Goal: Task Accomplishment & Management: Use online tool/utility

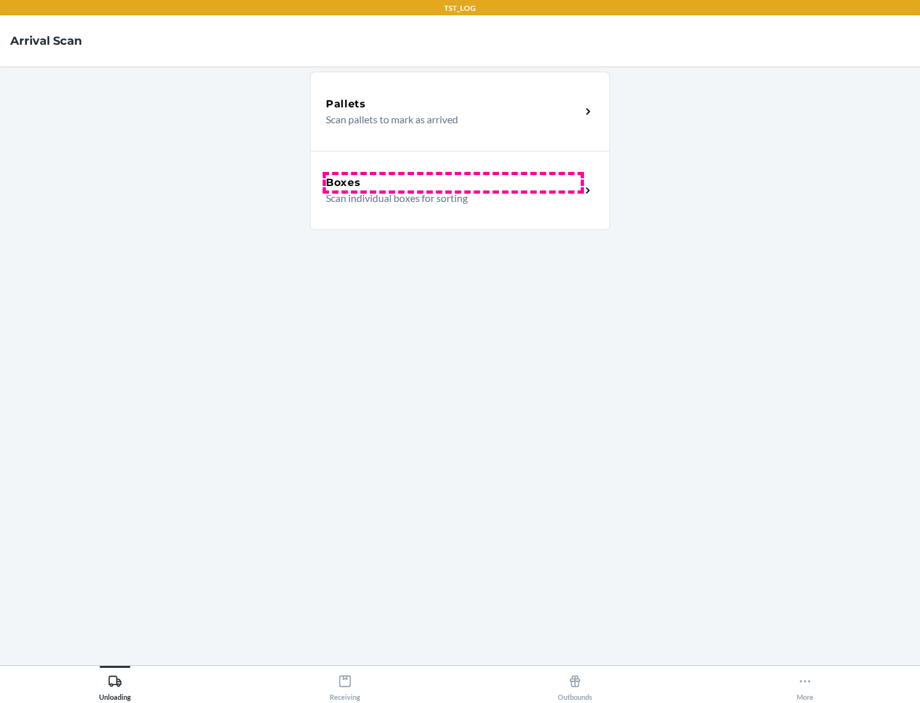
click at [453, 183] on div "Boxes" at bounding box center [453, 182] width 255 height 15
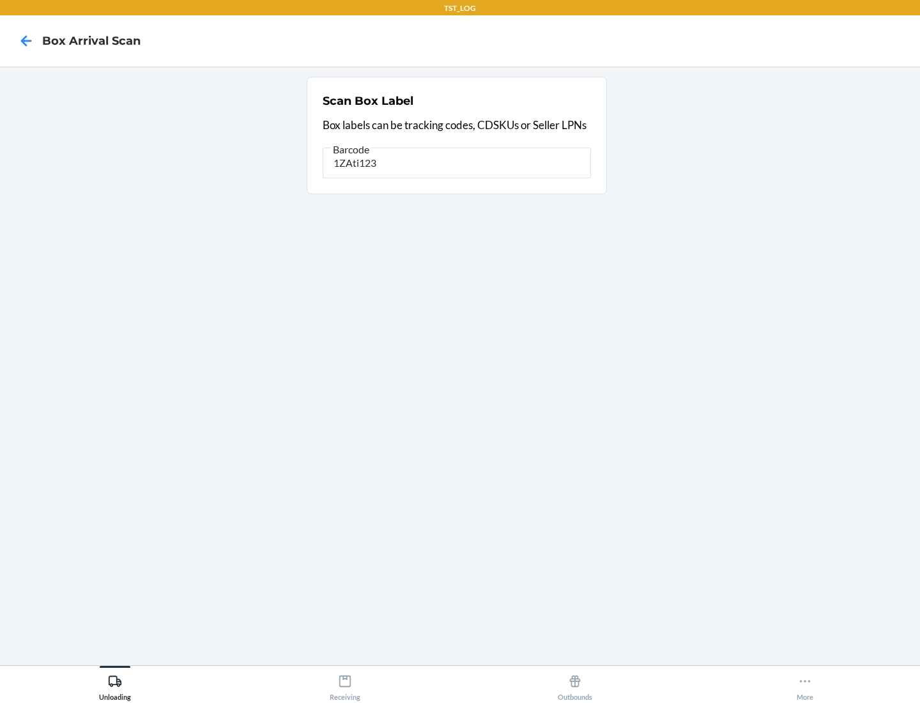
type input "1ZAti123"
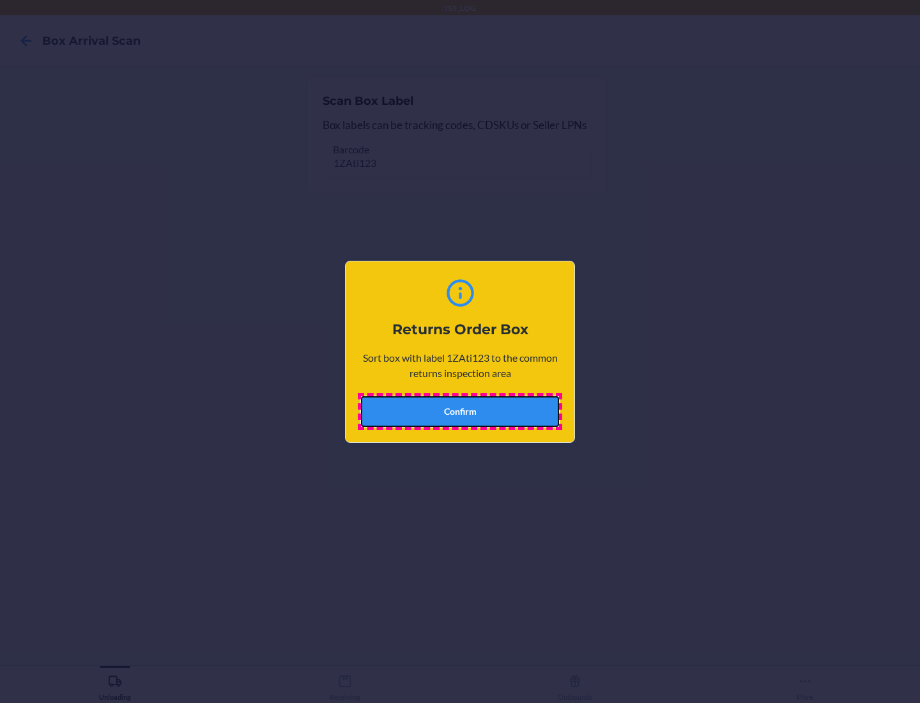
click at [460, 411] on button "Confirm" at bounding box center [460, 411] width 198 height 31
